Goal: Complete application form: Complete application form

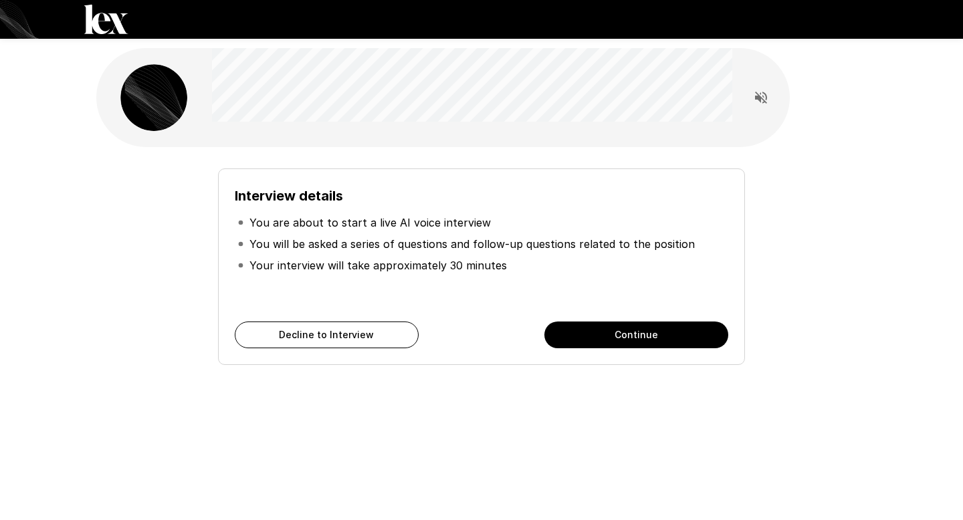
click at [578, 332] on button "Continue" at bounding box center [636, 335] width 184 height 27
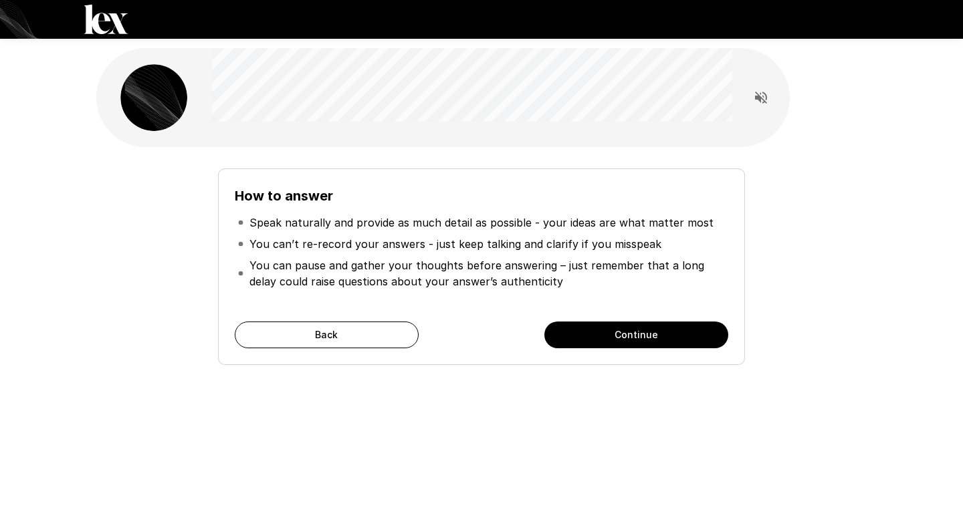
click at [578, 333] on button "Continue" at bounding box center [636, 335] width 184 height 27
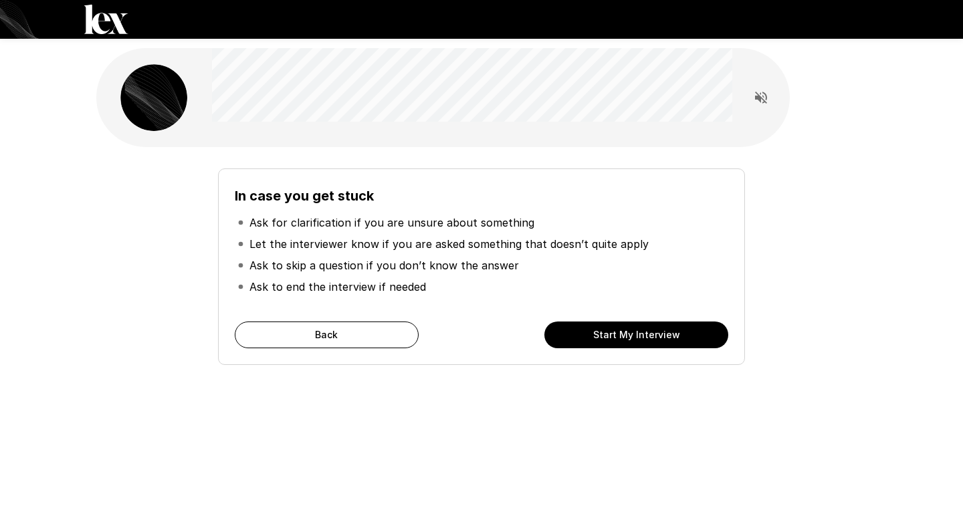
click at [577, 331] on button "Start My Interview" at bounding box center [636, 335] width 184 height 27
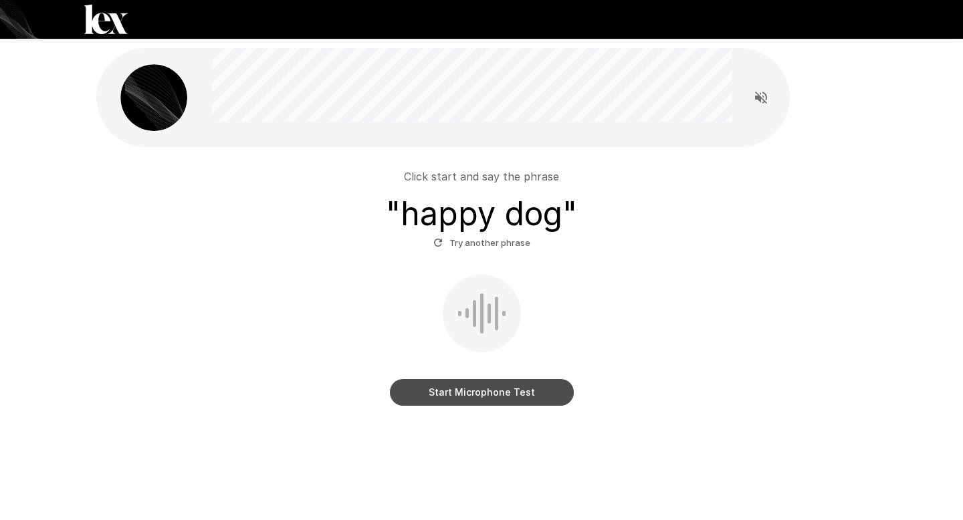
click at [449, 392] on button "Start Microphone Test" at bounding box center [482, 392] width 184 height 27
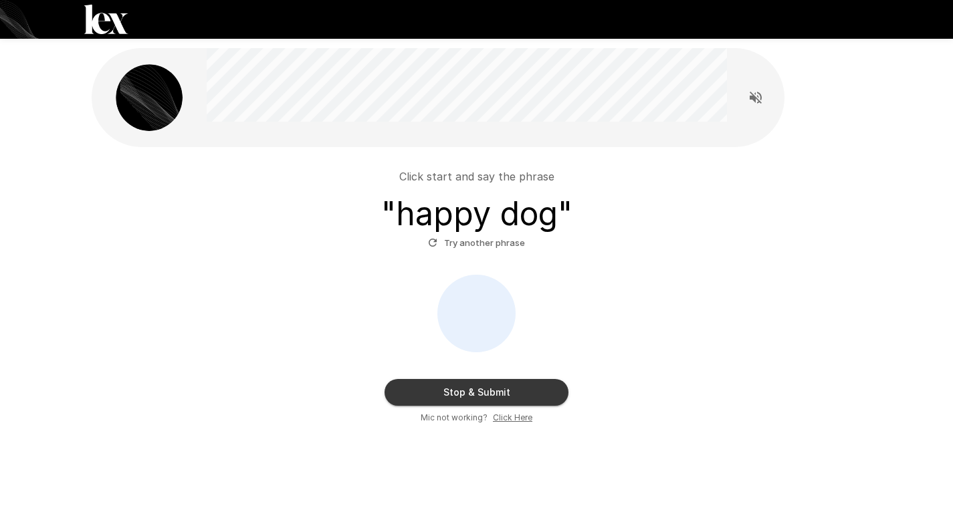
click at [507, 390] on button "Stop & Submit" at bounding box center [476, 392] width 184 height 27
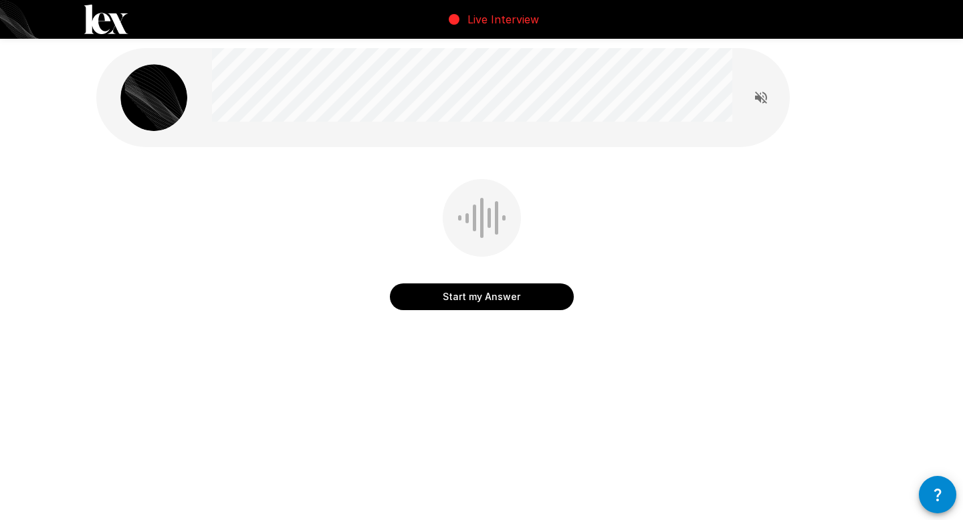
click at [460, 301] on button "Start my Answer" at bounding box center [482, 296] width 184 height 27
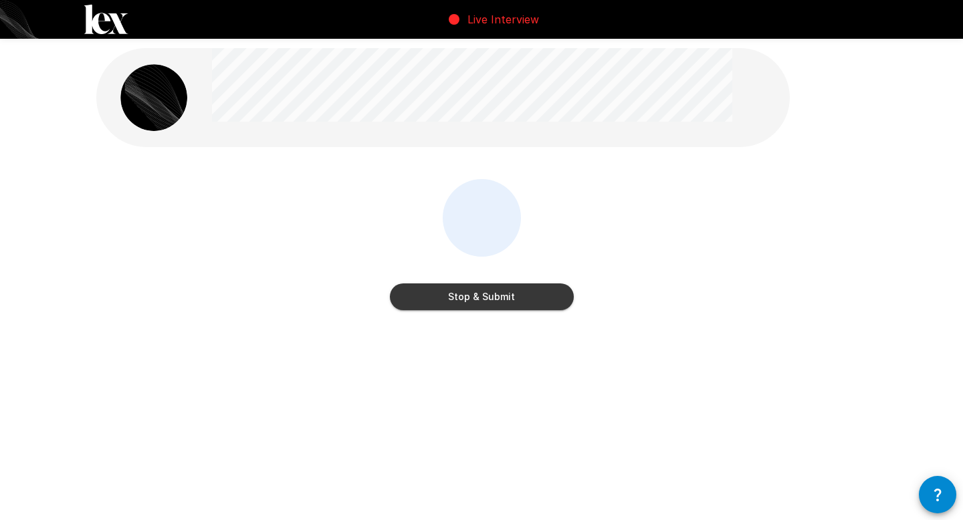
click at [459, 301] on button "Stop & Submit" at bounding box center [482, 296] width 184 height 27
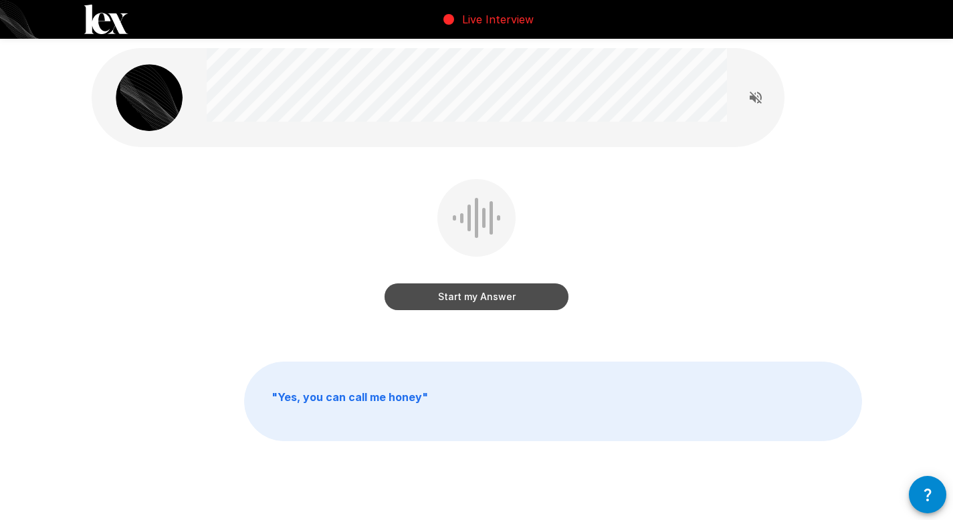
click at [465, 304] on button "Start my Answer" at bounding box center [476, 296] width 184 height 27
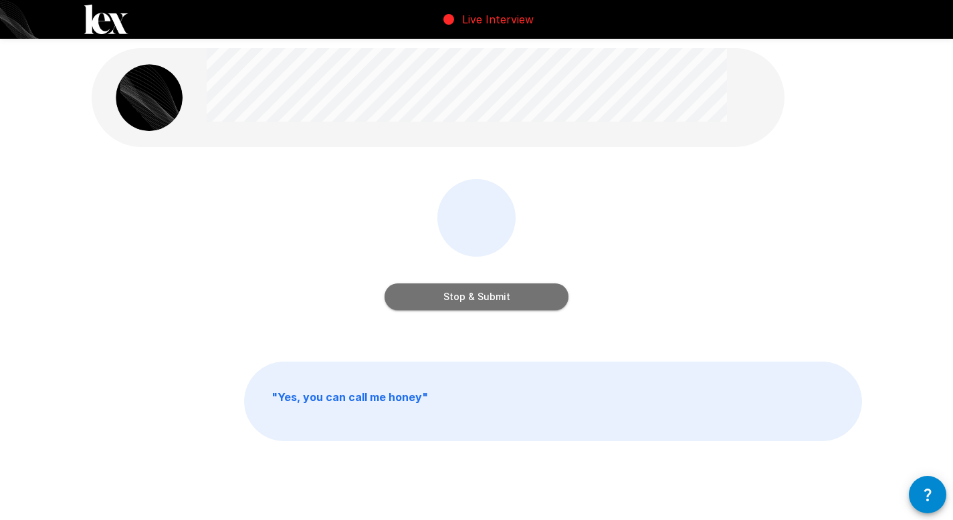
click at [460, 295] on button "Stop & Submit" at bounding box center [476, 296] width 184 height 27
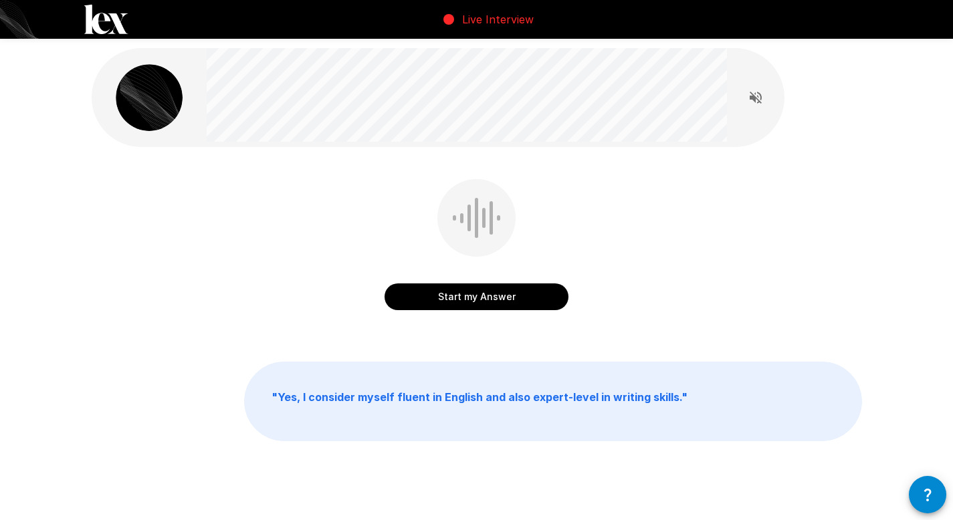
click at [461, 293] on button "Start my Answer" at bounding box center [476, 296] width 184 height 27
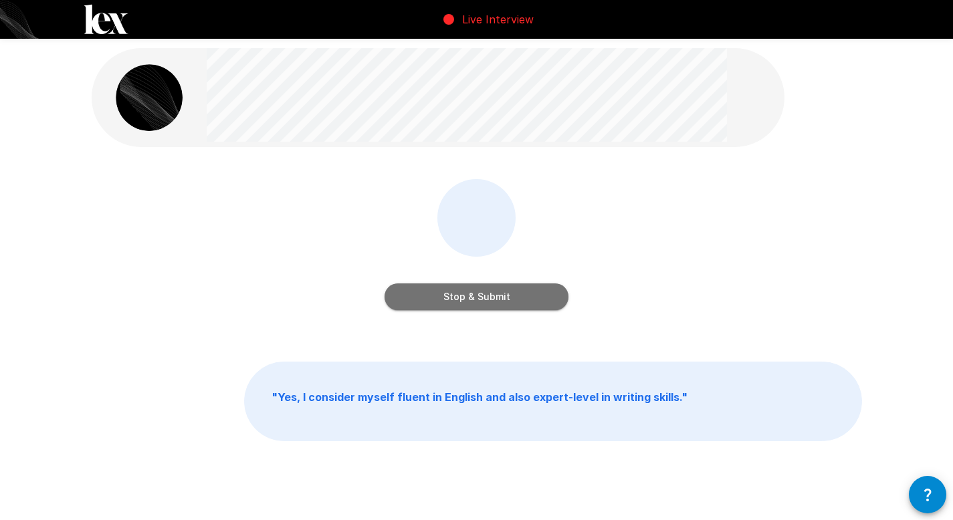
click at [499, 300] on button "Stop & Submit" at bounding box center [476, 296] width 184 height 27
